Goal: Task Accomplishment & Management: Complete application form

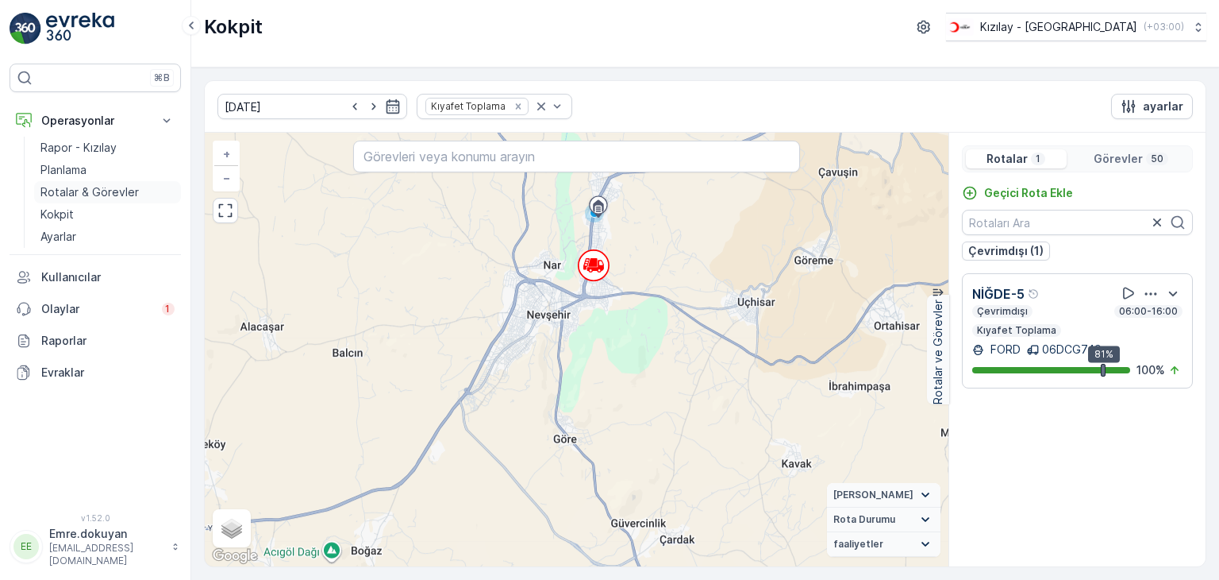
click at [119, 191] on p "Rotalar & Görevler" at bounding box center [89, 192] width 98 height 16
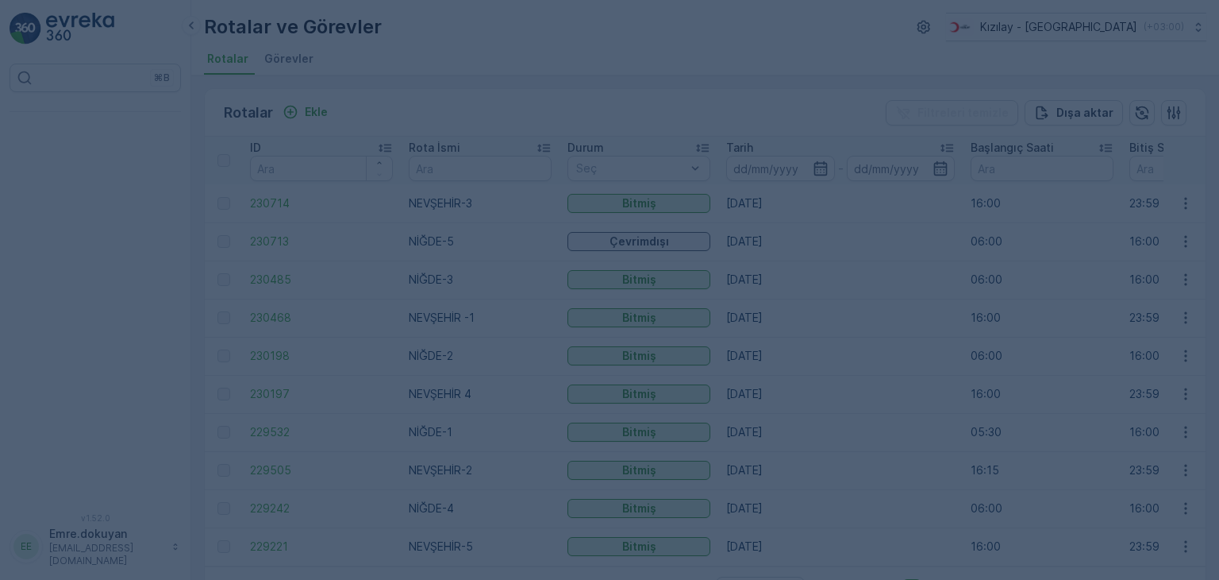
click at [154, 179] on div at bounding box center [609, 290] width 1219 height 580
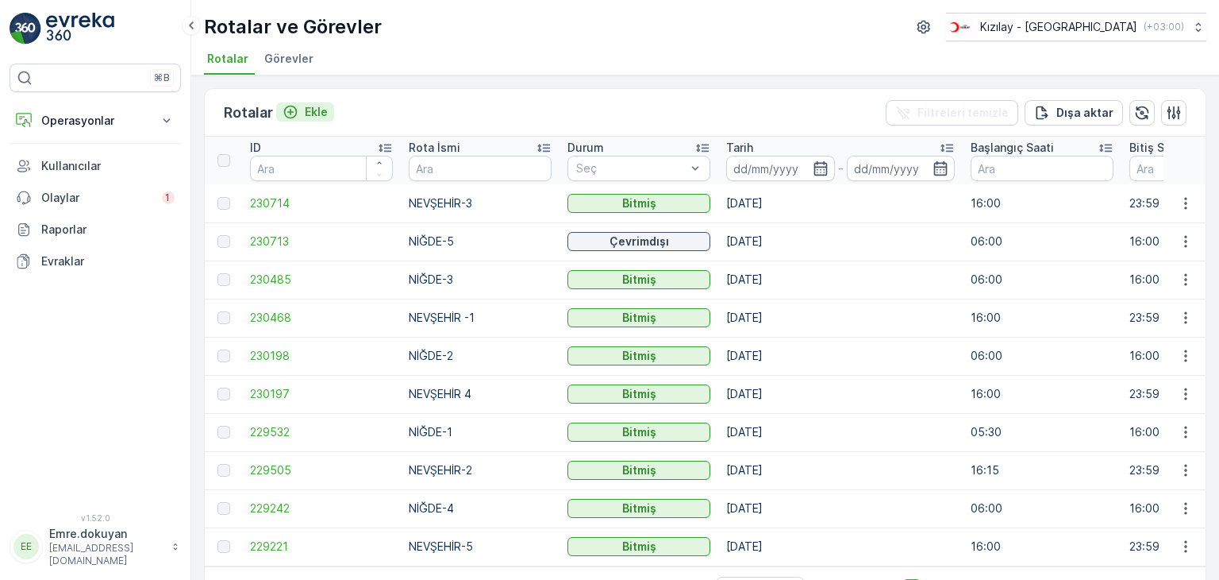
click at [320, 111] on p "Ekle" at bounding box center [316, 112] width 23 height 16
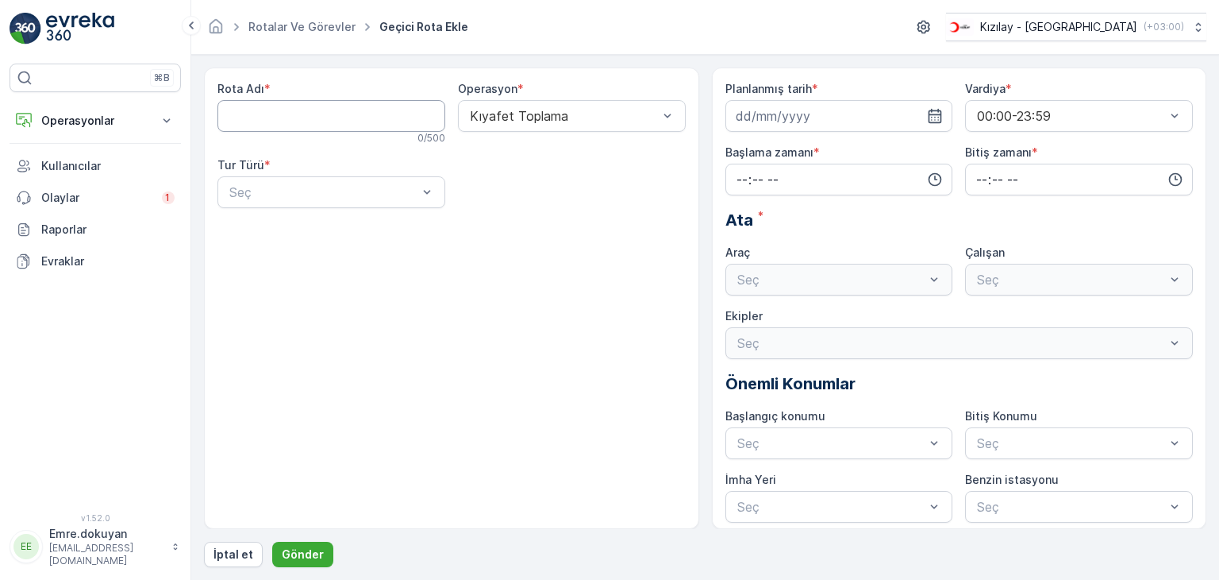
click at [299, 118] on Adı "Rota Adı" at bounding box center [332, 116] width 228 height 32
type Adı "NEVŞEHİR-5"
click at [527, 151] on span "Kıyafet Toplama" at bounding box center [517, 155] width 98 height 14
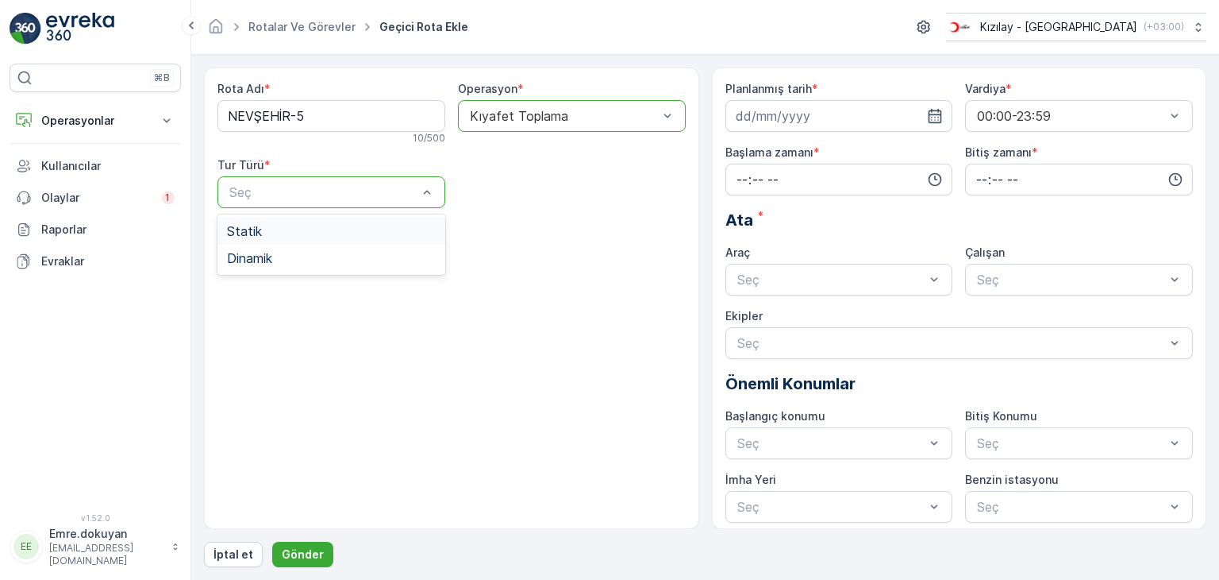
click at [301, 228] on div "Statik" at bounding box center [331, 231] width 209 height 14
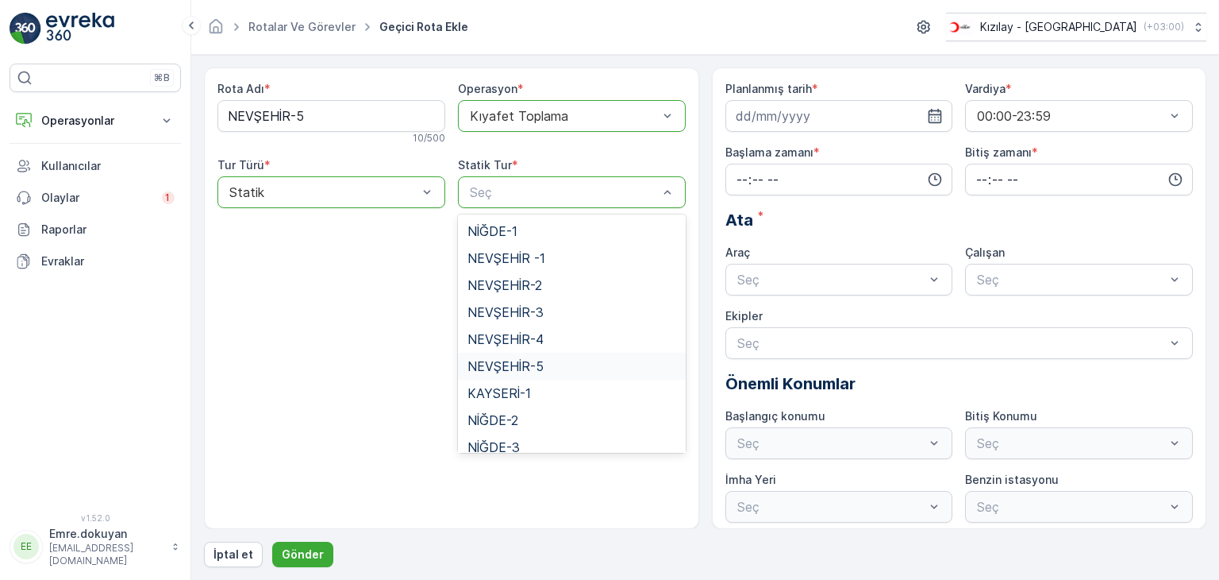
click at [537, 368] on span "NEVŞEHİR-5" at bounding box center [506, 366] width 76 height 14
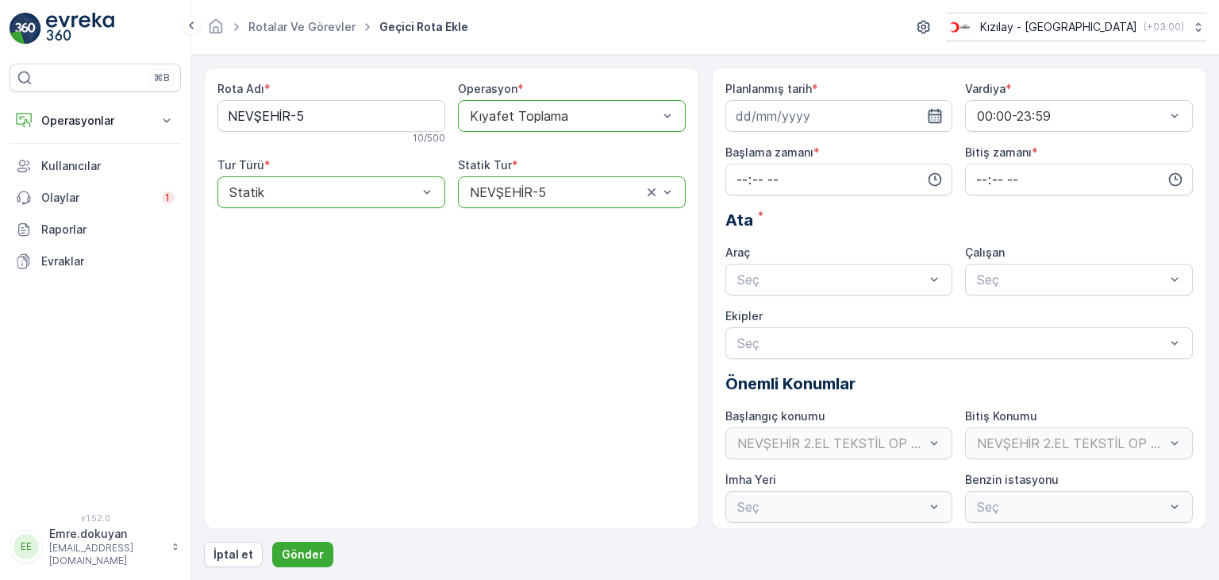
click at [930, 115] on icon "button" at bounding box center [935, 116] width 16 height 16
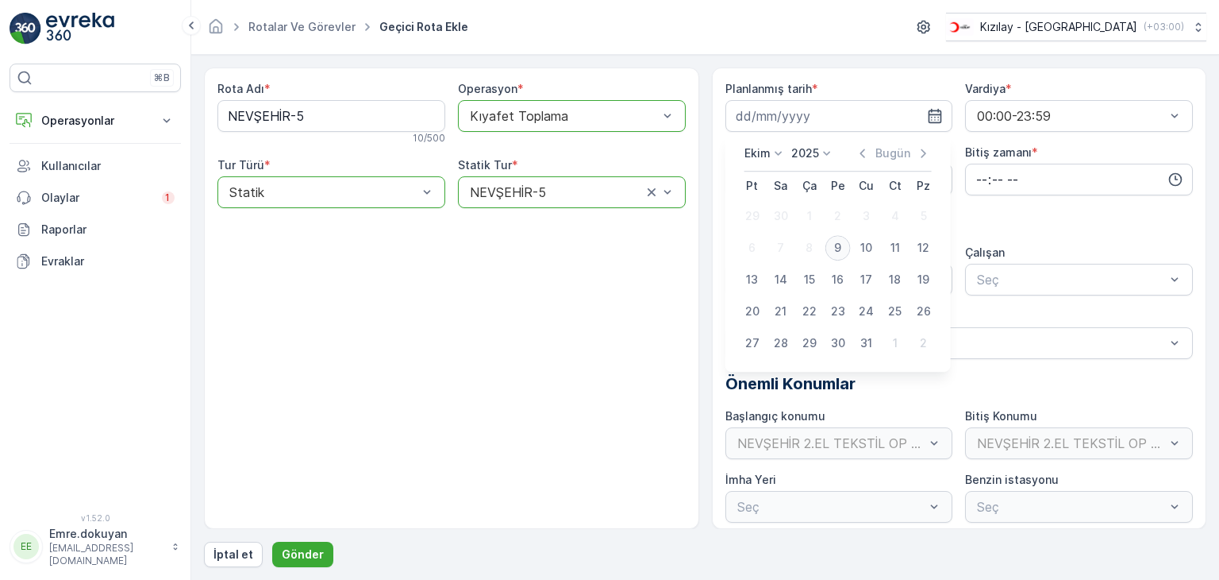
click at [835, 247] on div "9" at bounding box center [838, 247] width 25 height 25
type input "[DATE]"
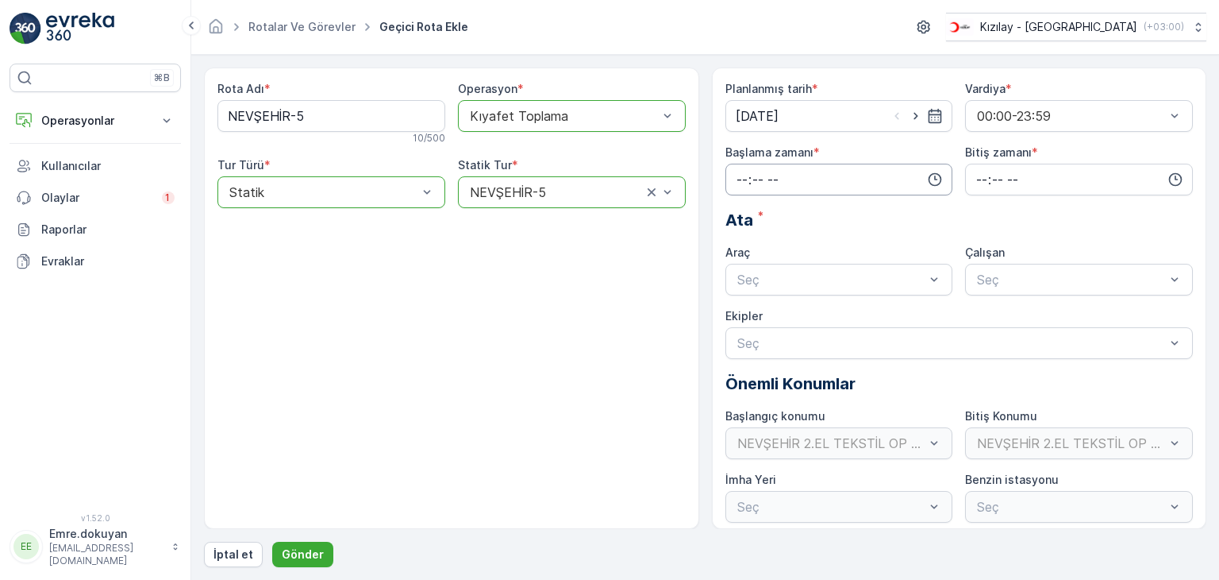
click at [734, 181] on input "time" at bounding box center [840, 180] width 228 height 32
click at [740, 223] on span "15" at bounding box center [741, 226] width 13 height 16
click at [781, 247] on span "30" at bounding box center [775, 245] width 13 height 16
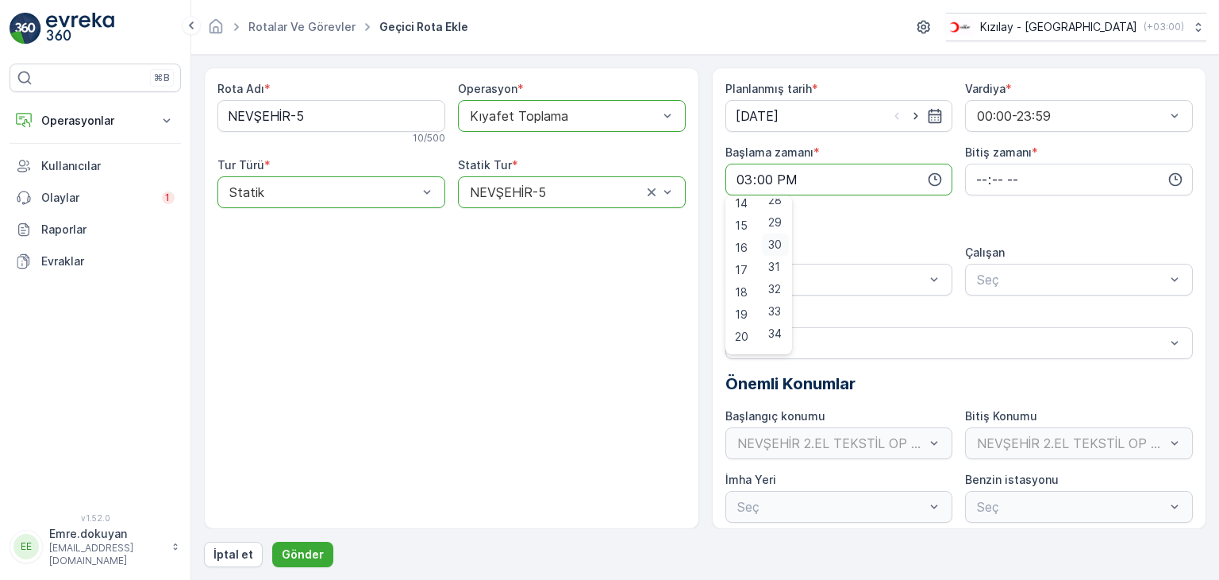
type input "15:30"
click at [975, 182] on input "time" at bounding box center [1079, 180] width 228 height 32
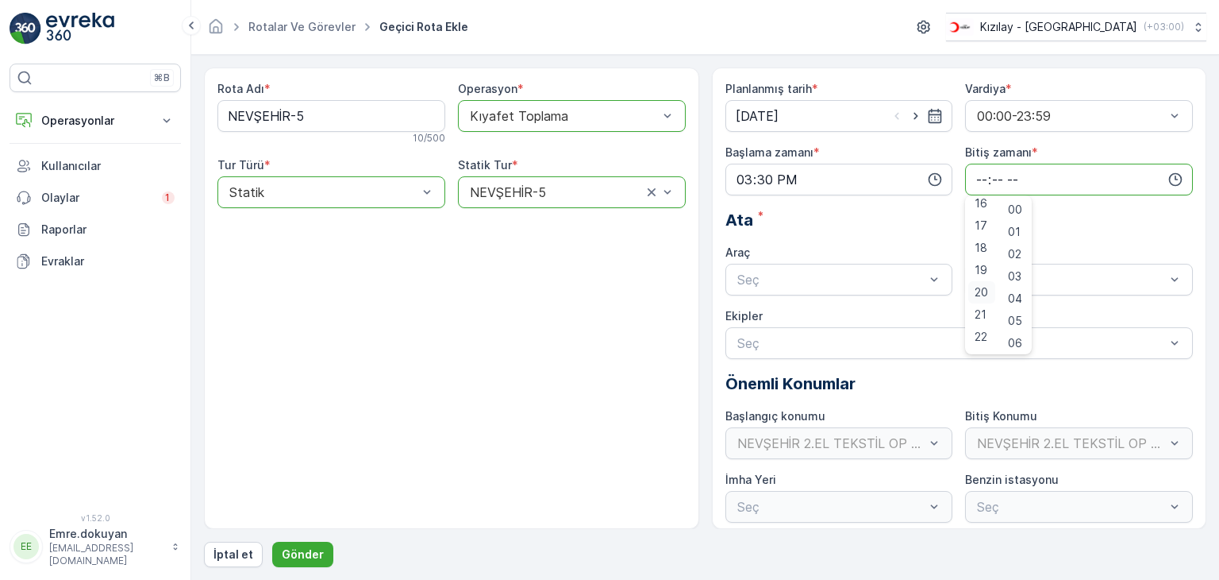
scroll to position [381, 0]
click at [980, 344] on span "23" at bounding box center [981, 340] width 13 height 16
click at [1021, 342] on span "59" at bounding box center [1015, 340] width 14 height 16
type input "23:59"
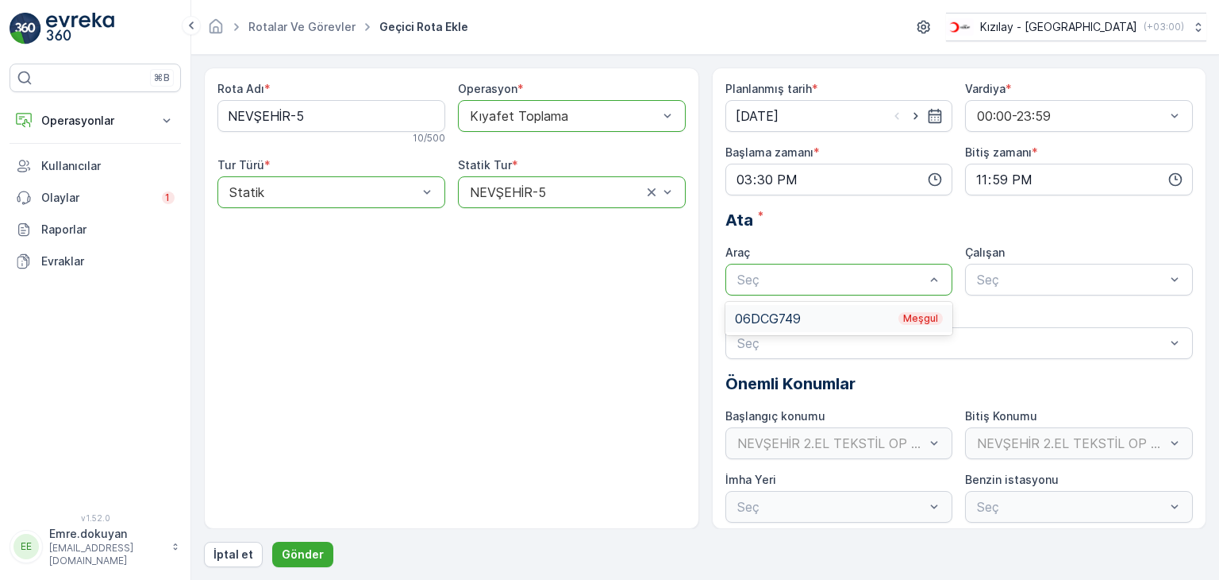
click at [794, 305] on div "06DCG749 Meşgul" at bounding box center [840, 318] width 228 height 27
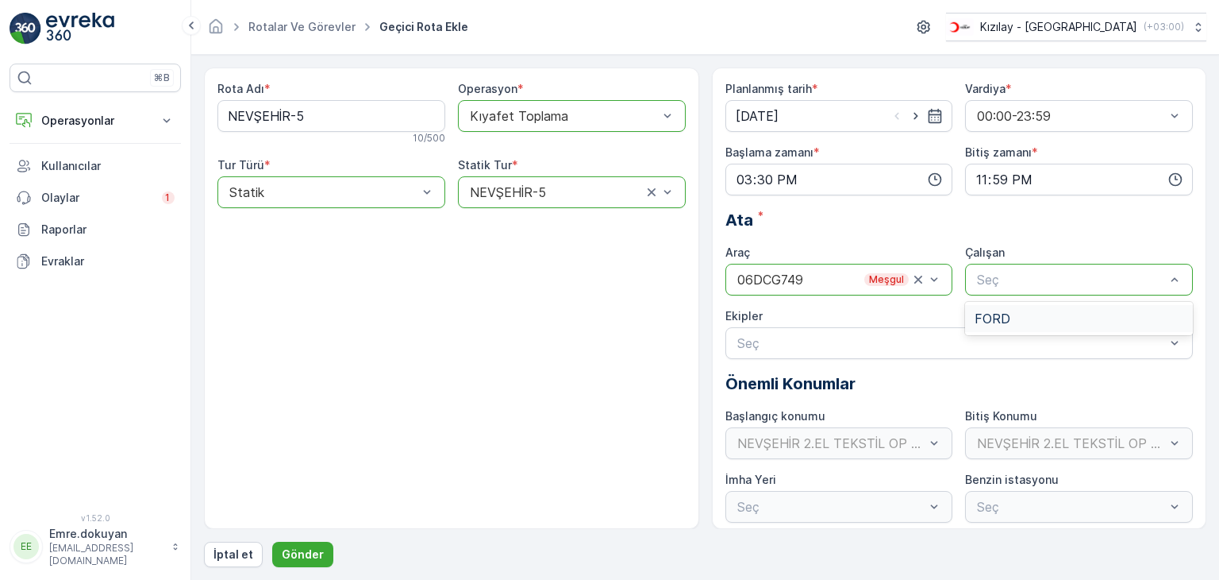
click at [1002, 322] on span "FORD" at bounding box center [993, 318] width 36 height 14
click at [295, 553] on p "Gönder" at bounding box center [303, 554] width 42 height 16
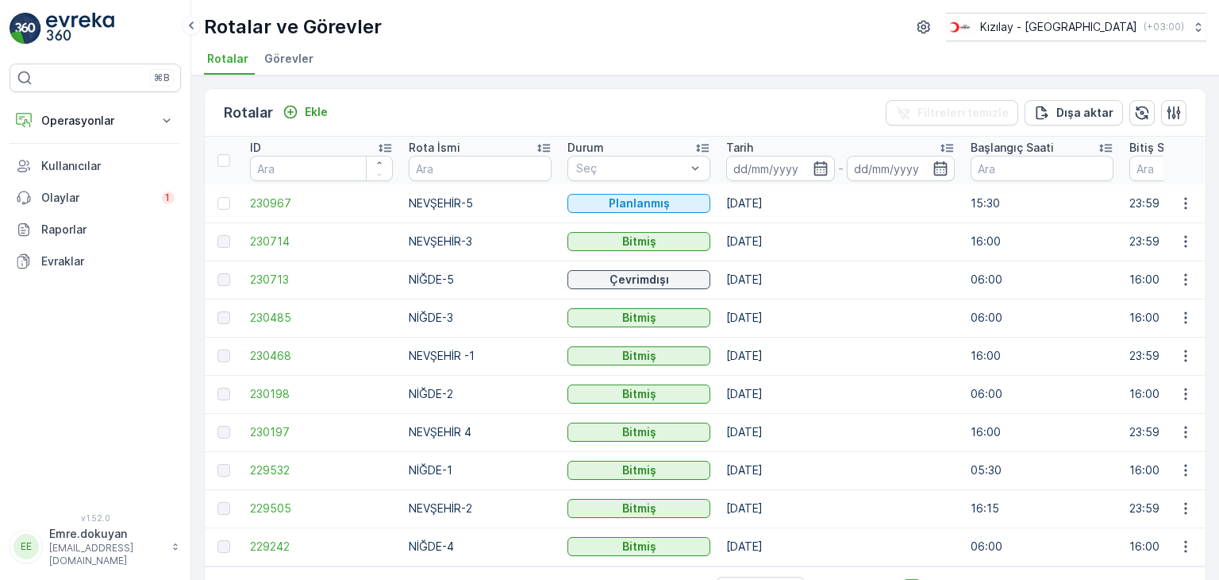
click at [457, 405] on td "NİĞDE-2" at bounding box center [480, 394] width 159 height 38
